Goal: Information Seeking & Learning: Learn about a topic

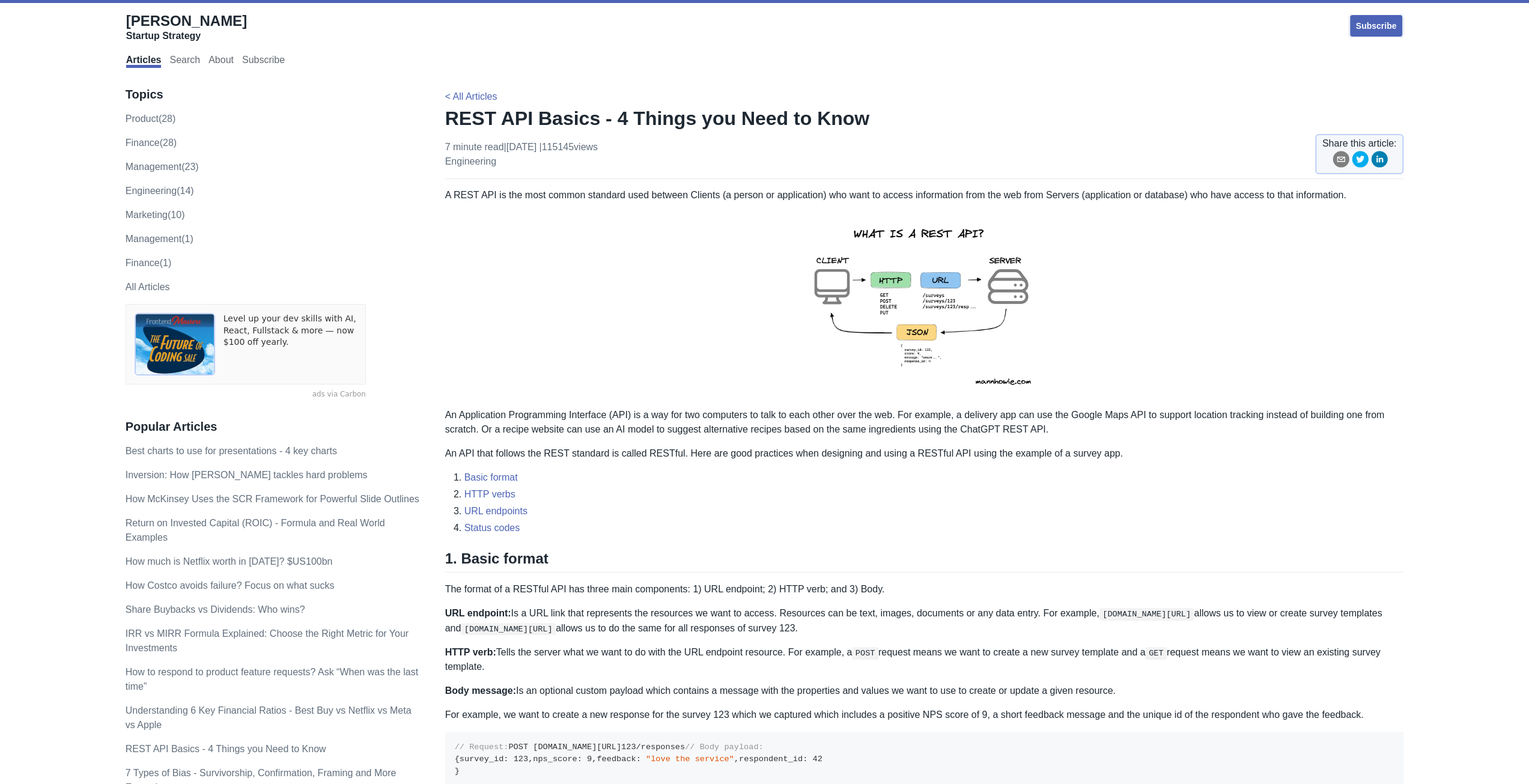
drag, startPoint x: 1388, startPoint y: 626, endPoint x: 1379, endPoint y: 650, distance: 25.6
click at [1386, 626] on p "URL endpoint: Is a URL link that represents the resources we want to access. Re…" at bounding box center [924, 621] width 959 height 30
